Goal: Task Accomplishment & Management: Use online tool/utility

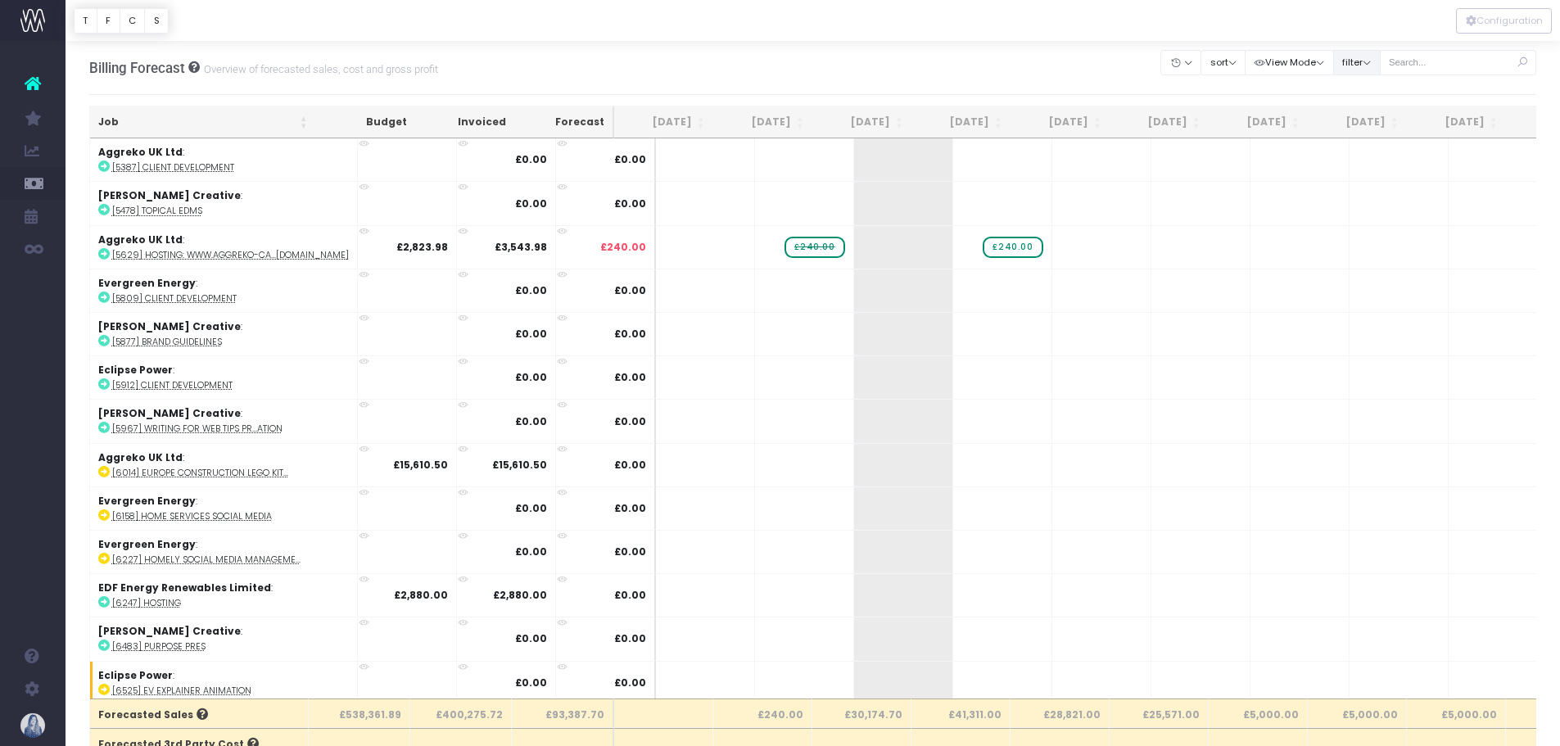
click at [1358, 63] on button "filter" at bounding box center [1356, 62] width 47 height 25
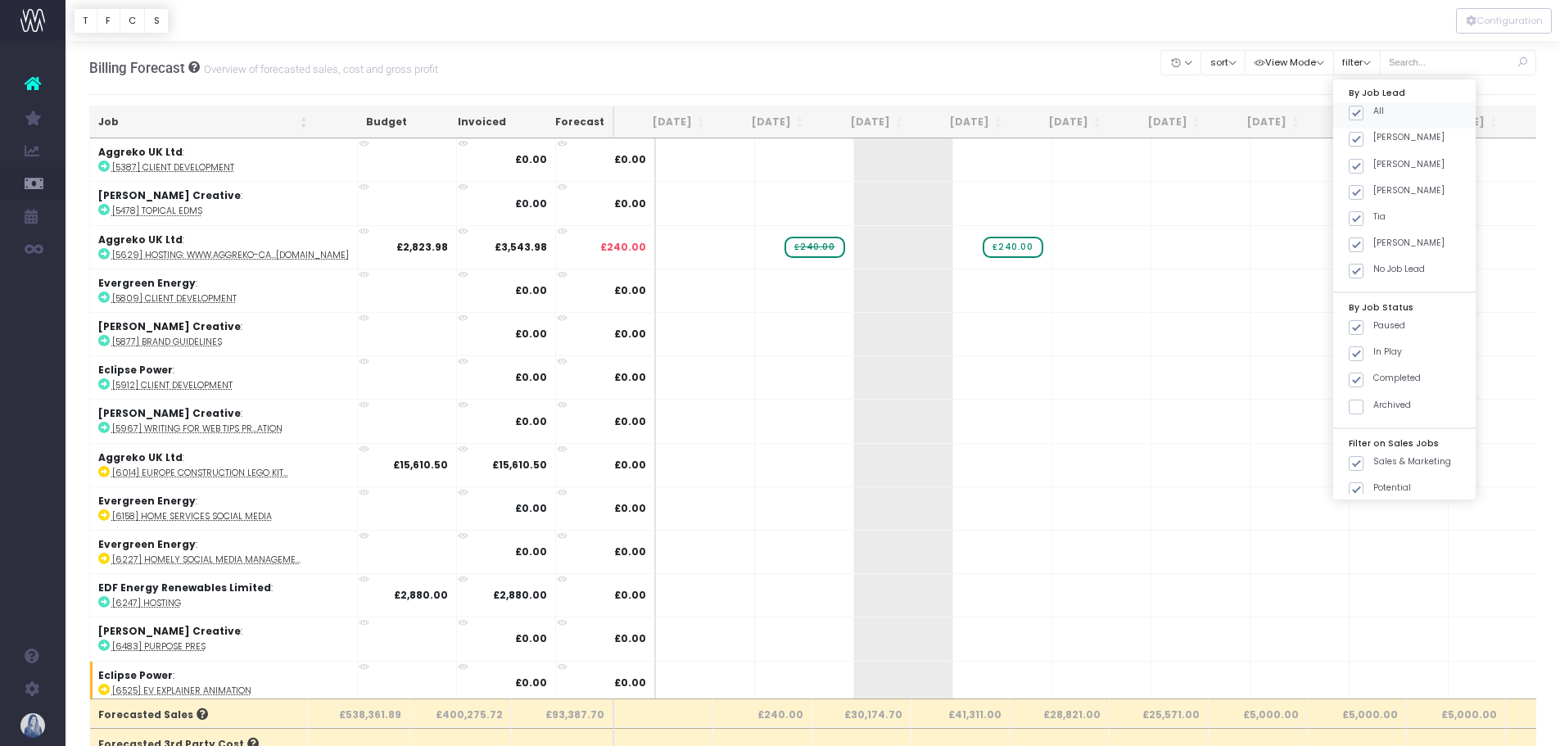
click at [1358, 113] on span at bounding box center [1356, 113] width 15 height 15
click at [1373, 113] on input "All" at bounding box center [1378, 110] width 11 height 11
checkbox input "false"
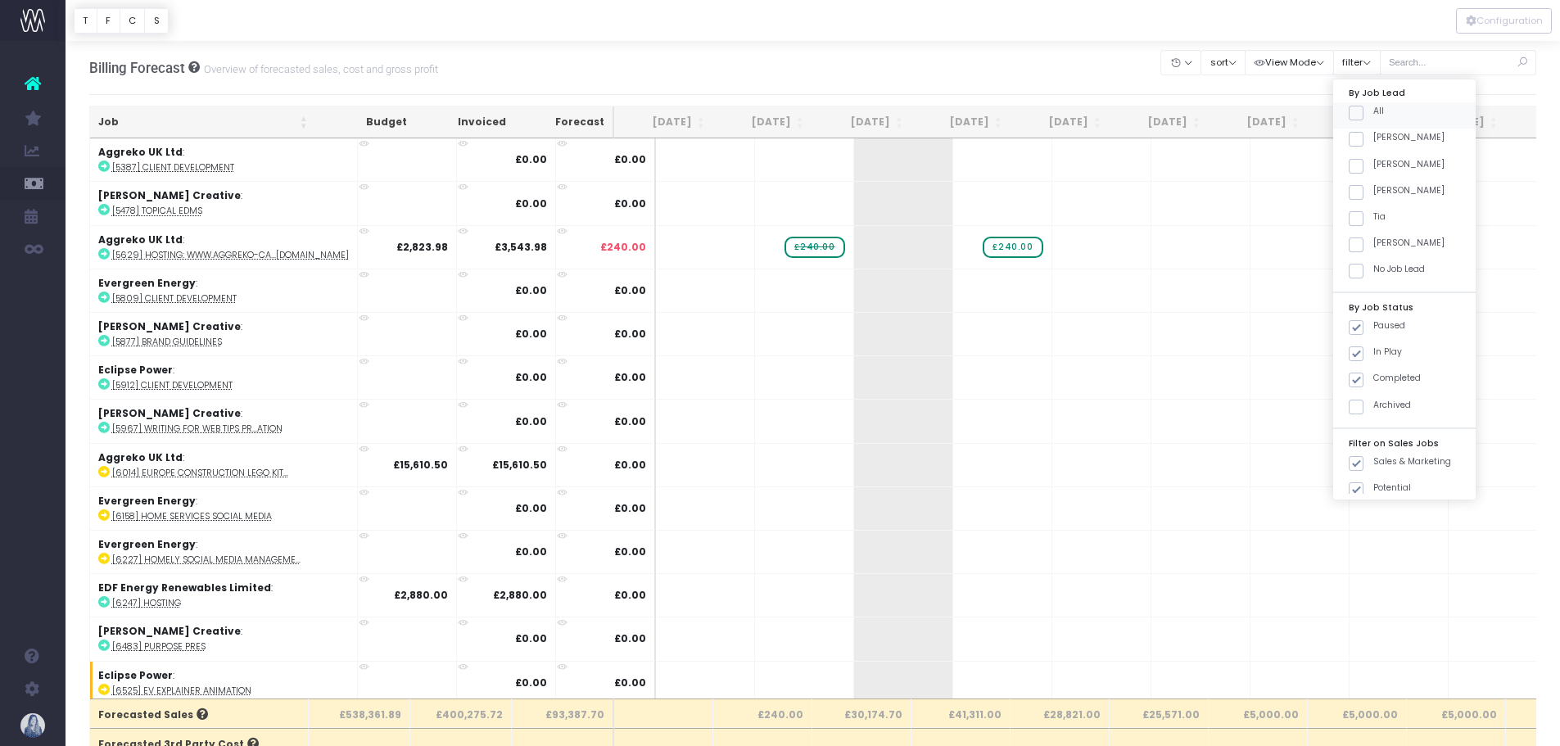
checkbox input "false"
click at [1351, 142] on span at bounding box center [1356, 139] width 15 height 15
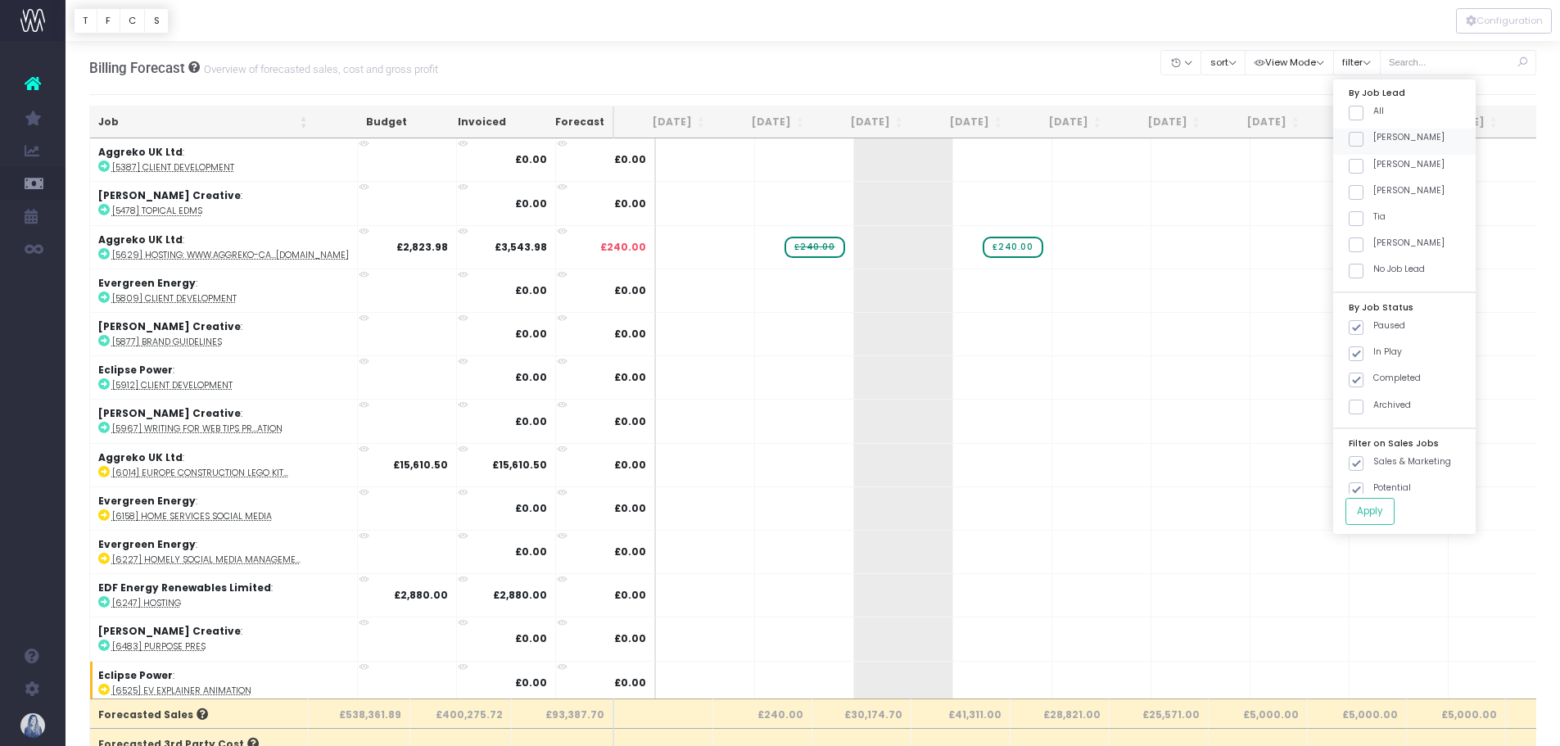
click at [1373, 142] on input "[PERSON_NAME]" at bounding box center [1378, 136] width 11 height 11
checkbox input "true"
click at [1365, 503] on button "Apply" at bounding box center [1369, 511] width 49 height 27
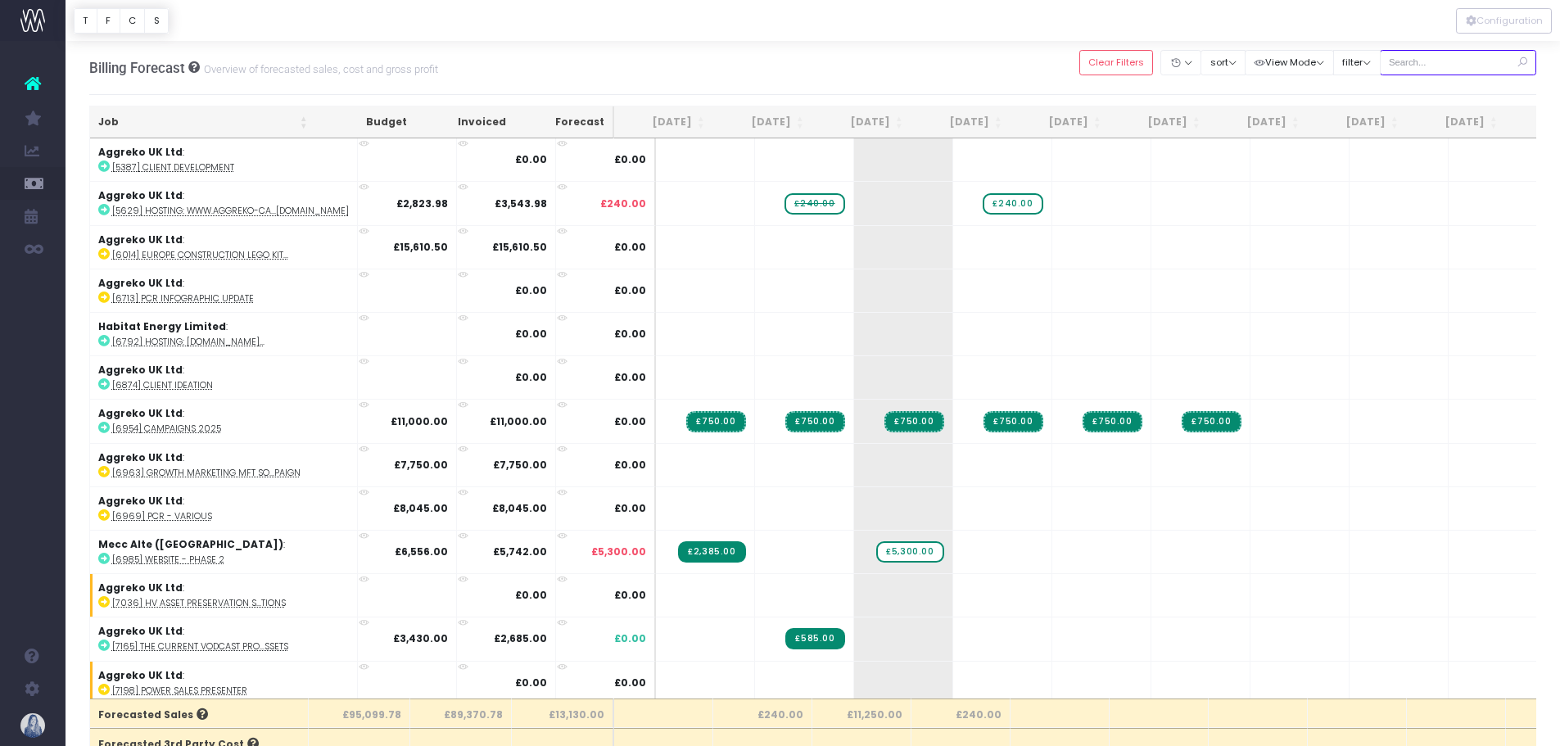
click at [1444, 56] on input "text" at bounding box center [1458, 62] width 157 height 25
type input "capspire"
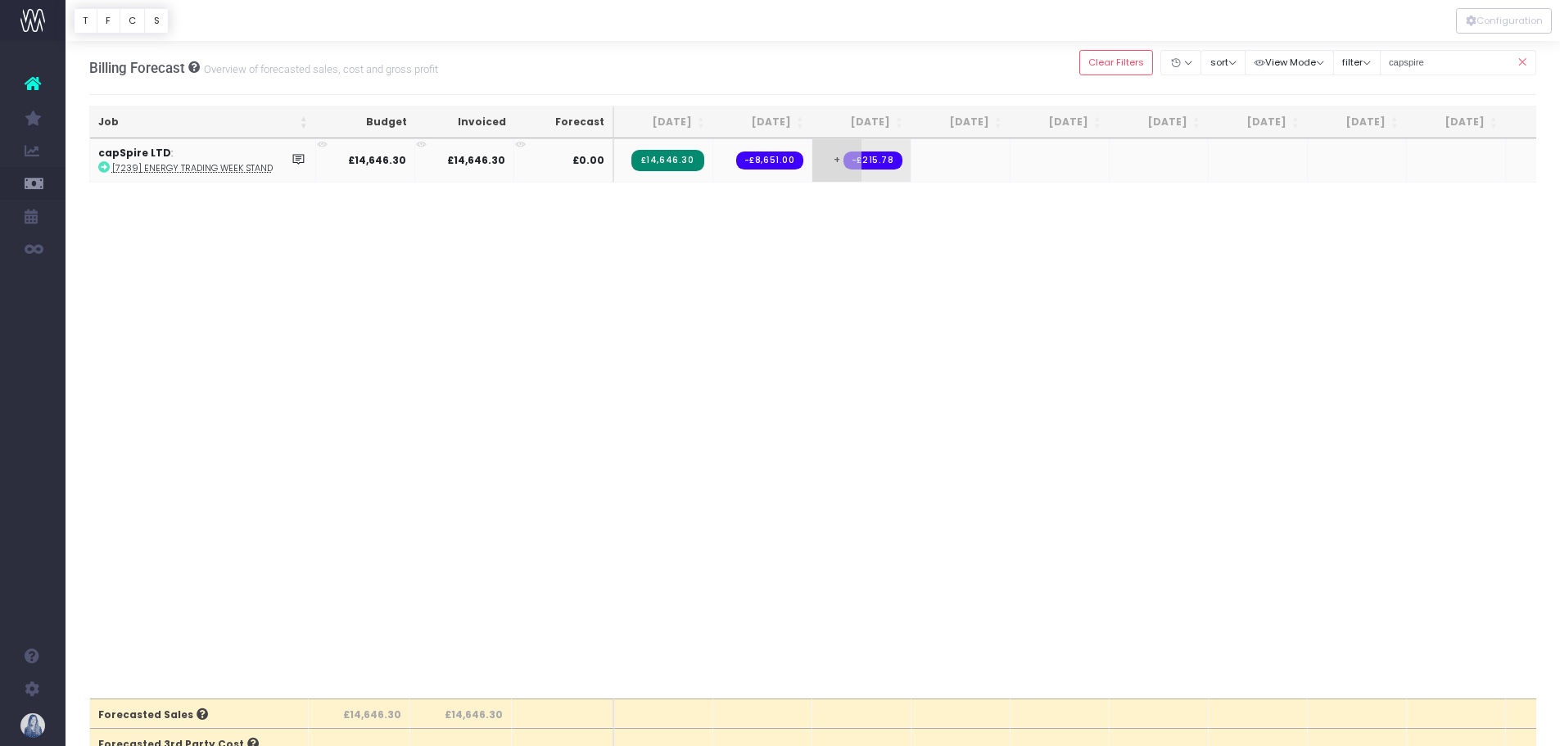
click at [838, 160] on span "+" at bounding box center [836, 160] width 49 height 43
type input "215.78"
